Goal: Task Accomplishment & Management: Complete application form

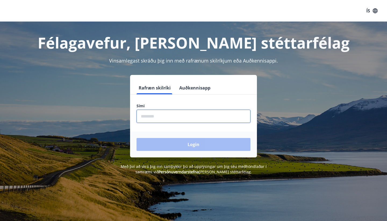
click at [206, 113] on input "phone" at bounding box center [194, 115] width 114 height 13
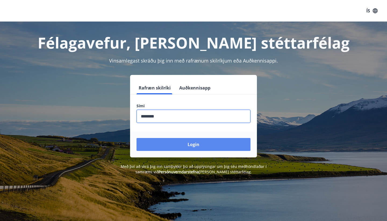
type input "********"
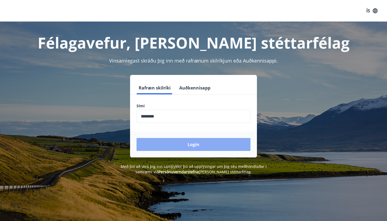
click at [190, 149] on button "Login" at bounding box center [194, 144] width 114 height 13
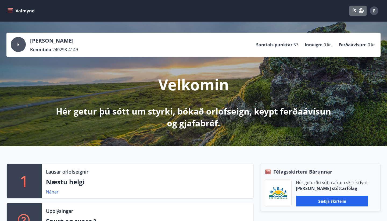
click at [358, 10] on button "ÍS" at bounding box center [358, 11] width 17 height 10
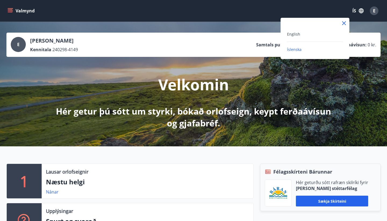
click at [317, 35] on div "English" at bounding box center [315, 34] width 56 height 6
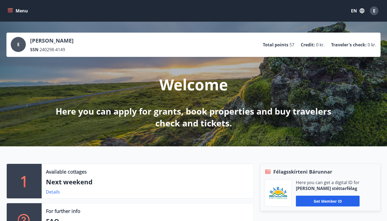
click at [8, 10] on icon "menu" at bounding box center [10, 9] width 5 height 1
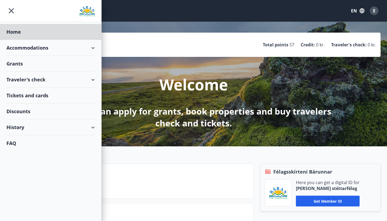
click at [27, 40] on div "Grants" at bounding box center [50, 32] width 89 height 16
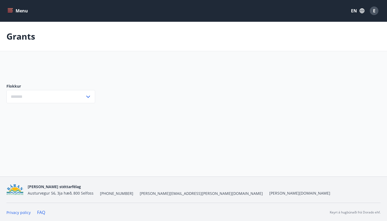
type input "***"
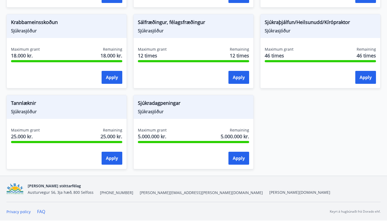
scroll to position [413, 0]
click at [236, 160] on button "Apply" at bounding box center [239, 157] width 21 height 13
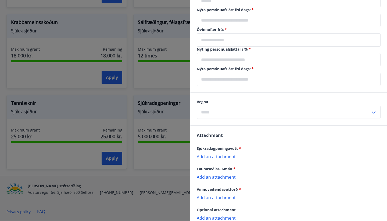
scroll to position [207, 0]
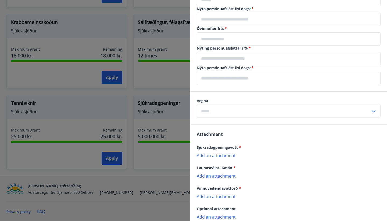
click at [227, 108] on input "text" at bounding box center [284, 110] width 174 height 13
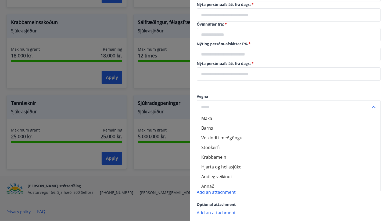
scroll to position [203, 0]
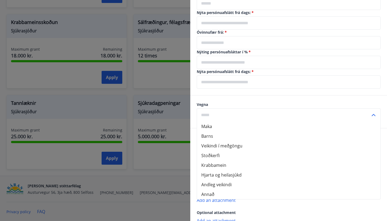
click at [182, 91] on div at bounding box center [193, 110] width 387 height 221
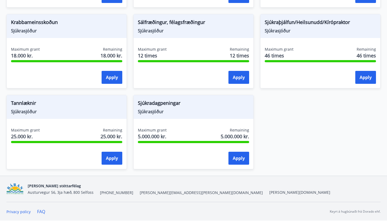
scroll to position [413, 0]
